Goal: Find specific page/section: Find specific page/section

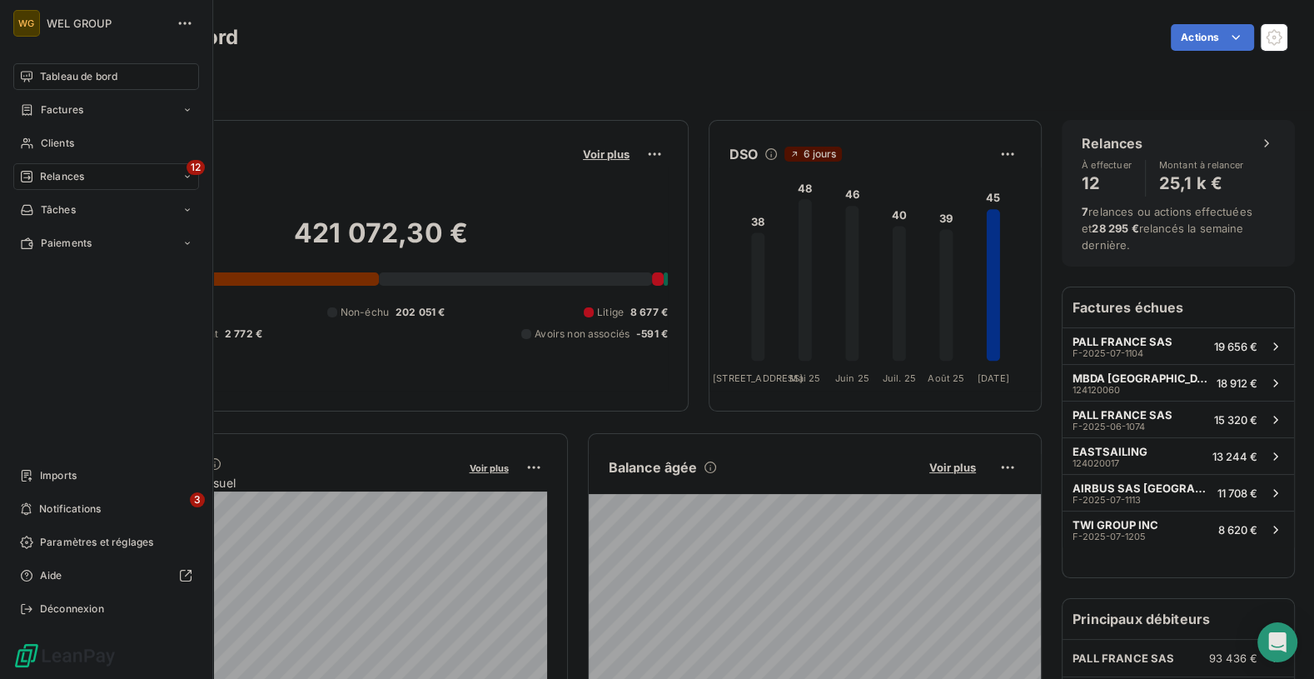
click at [36, 179] on div "Relances" at bounding box center [52, 176] width 64 height 15
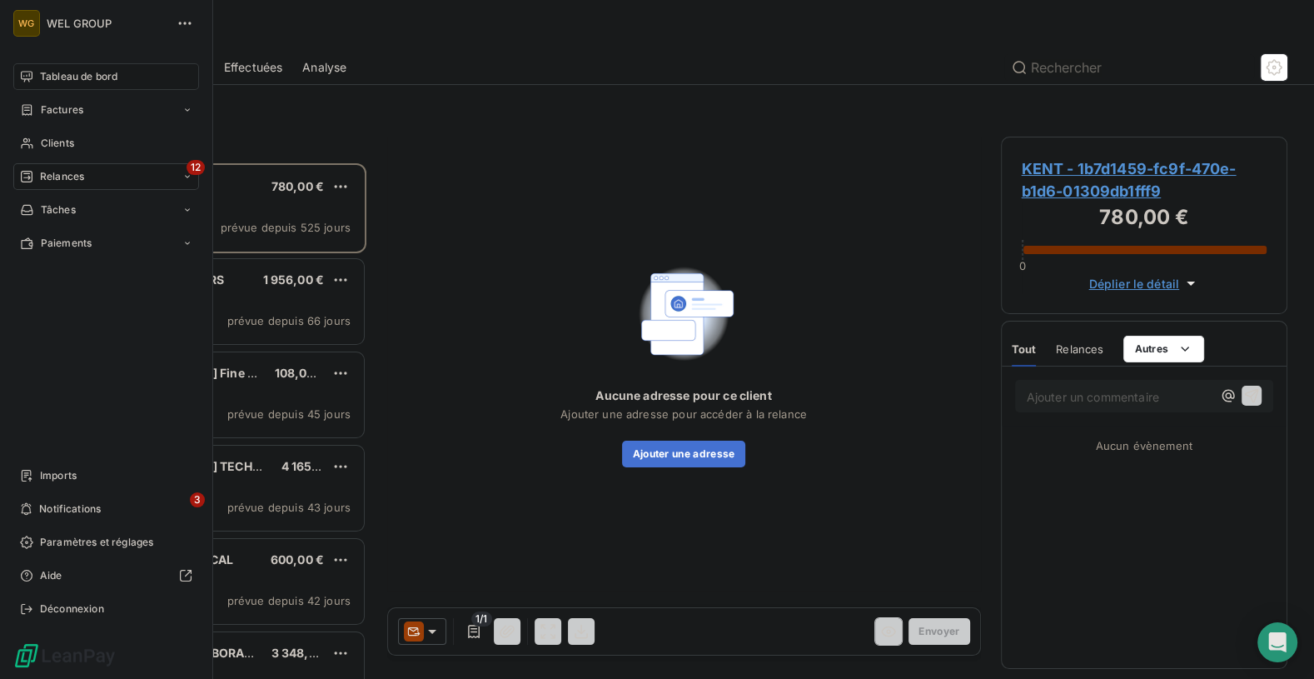
click at [23, 70] on icon at bounding box center [26, 76] width 13 height 13
